Goal: Use online tool/utility: Use online tool/utility

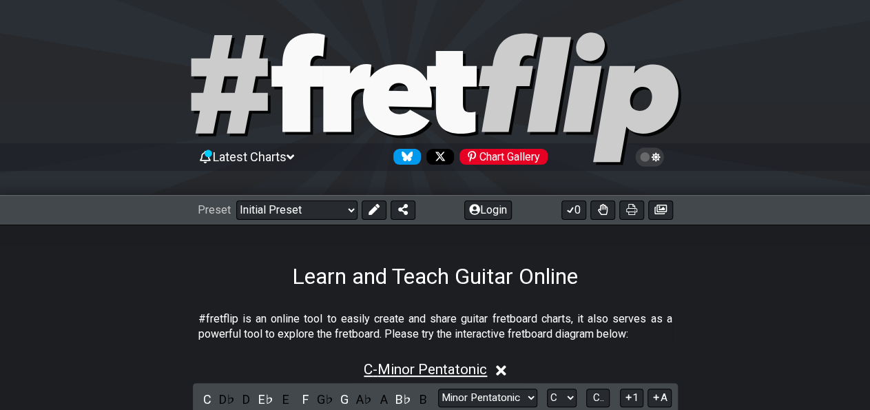
click at [468, 366] on span "C - Minor Pentatonic" at bounding box center [425, 369] width 123 height 17
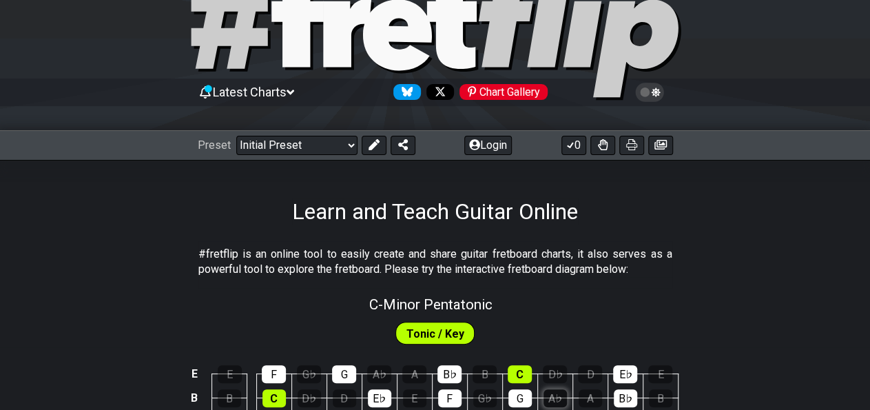
scroll to position [143, 0]
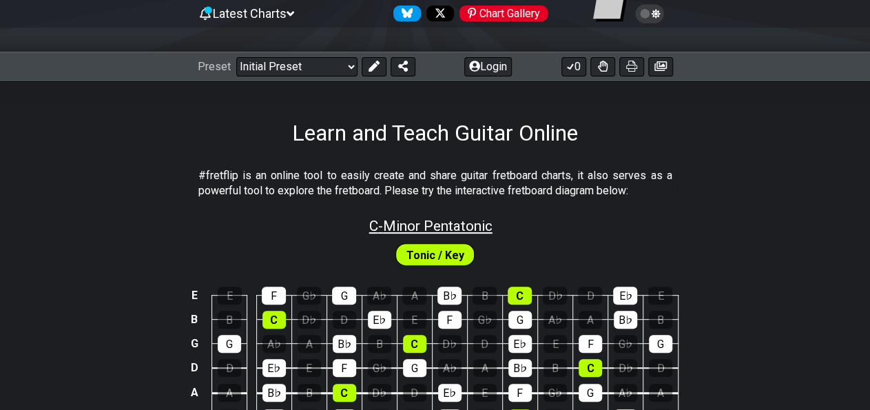
click at [449, 224] on span "C - Minor Pentatonic" at bounding box center [430, 226] width 123 height 17
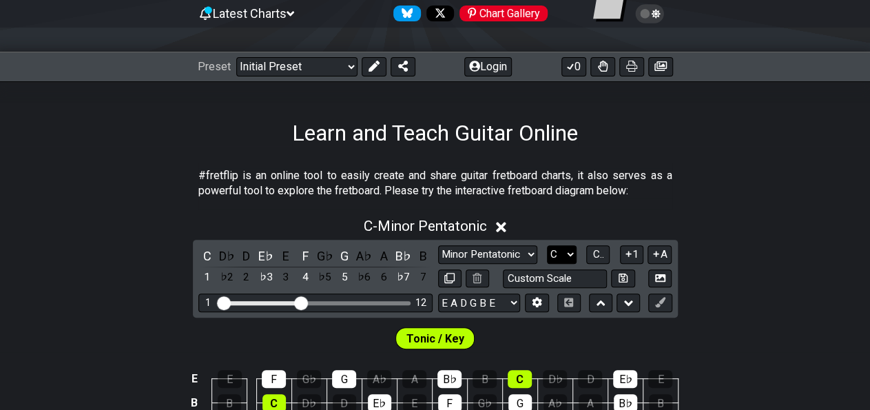
click at [547, 245] on select "A♭ A A♯ B♭ B C C♯ D♭ D D♯ E♭ E F F♯ G♭ G G♯" at bounding box center [562, 254] width 30 height 19
select select "E"
click option "E" at bounding box center [0, 0] width 0 height 0
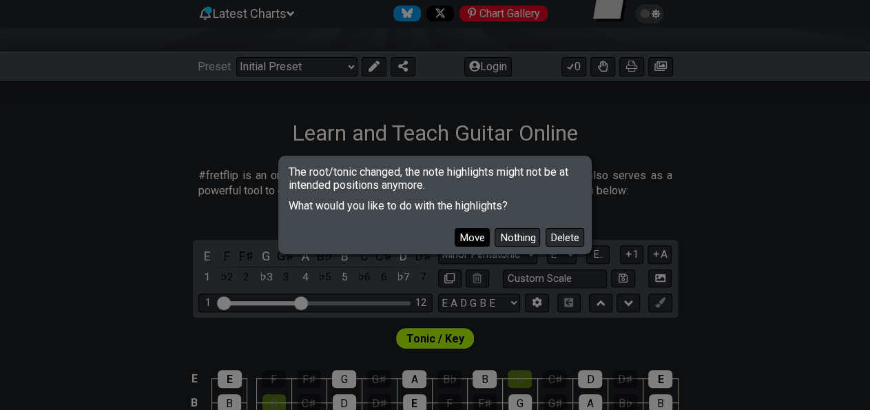
click at [486, 237] on button "Move" at bounding box center [472, 237] width 35 height 19
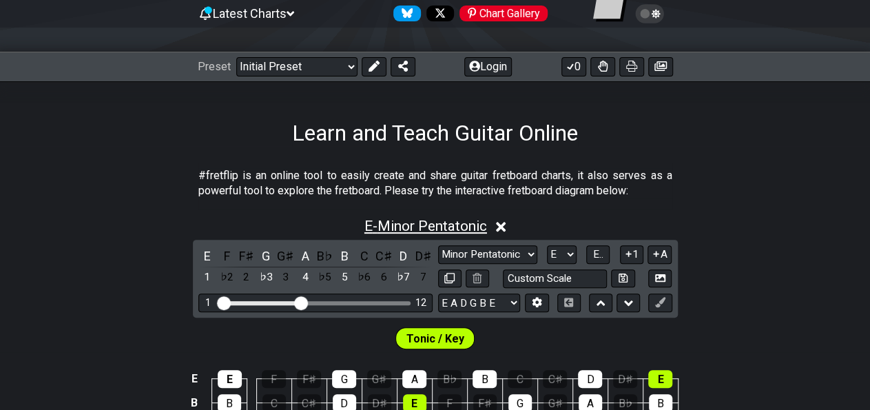
click at [444, 225] on span "E - Minor Pentatonic" at bounding box center [426, 226] width 123 height 17
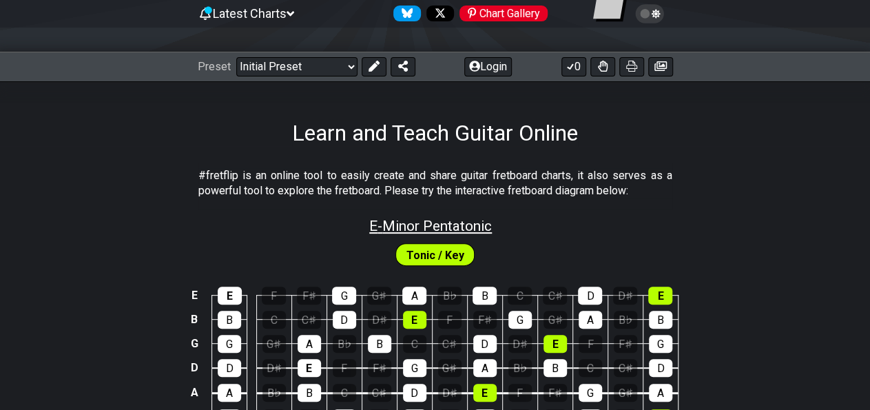
click at [444, 225] on span "E - Minor Pentatonic" at bounding box center [430, 226] width 123 height 17
select select "E"
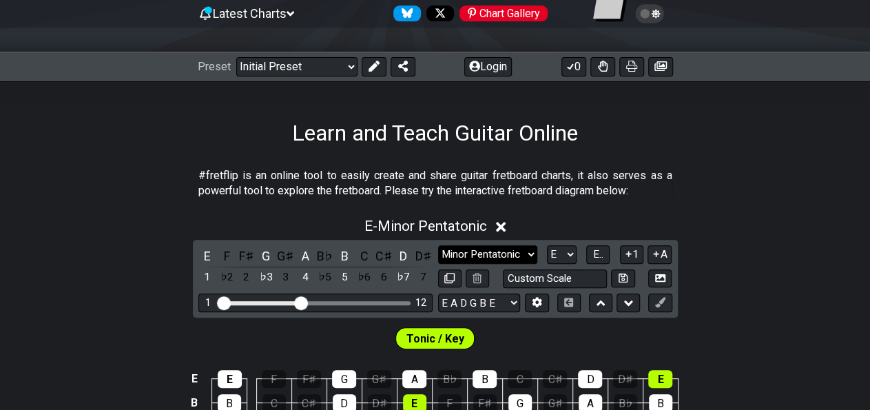
click at [438, 245] on select "Minor Pentatonic Click to edit Minor Pentatonic Major Pentatonic Minor Blues Ma…" at bounding box center [487, 254] width 99 height 19
select select "Major Pentatonic"
click option "Major Pentatonic" at bounding box center [0, 0] width 0 height 0
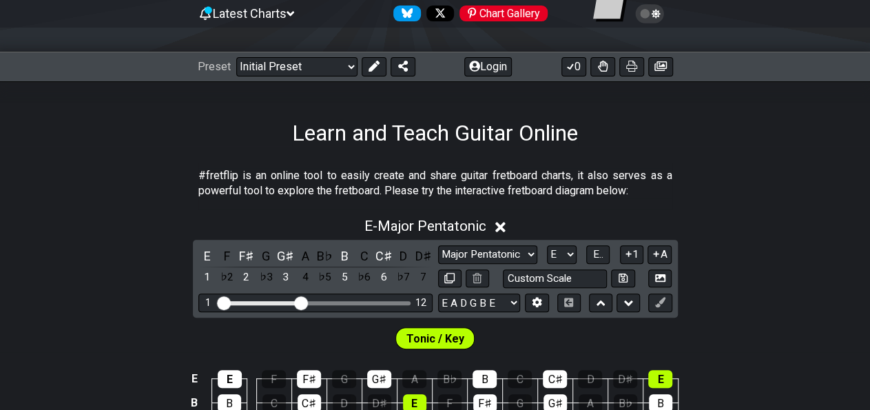
scroll to position [287, 0]
